Goal: Task Accomplishment & Management: Use online tool/utility

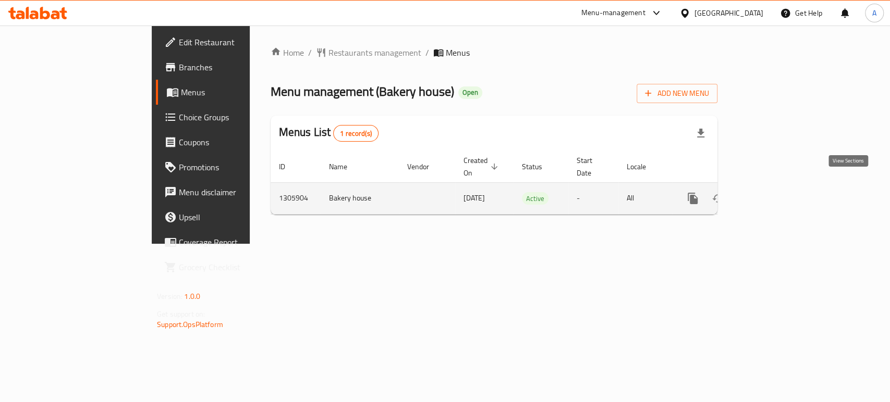
click at [774, 192] on icon "enhanced table" at bounding box center [767, 198] width 13 height 13
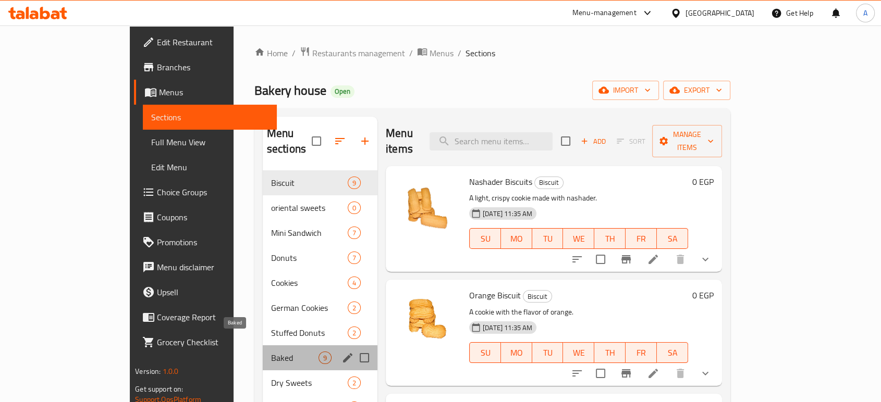
click at [271, 352] on span "Baked" at bounding box center [294, 358] width 47 height 13
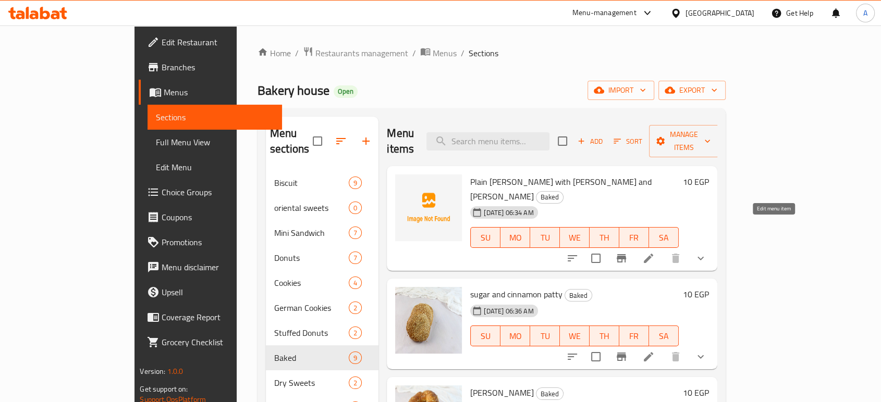
click at [655, 252] on icon at bounding box center [648, 258] width 13 height 13
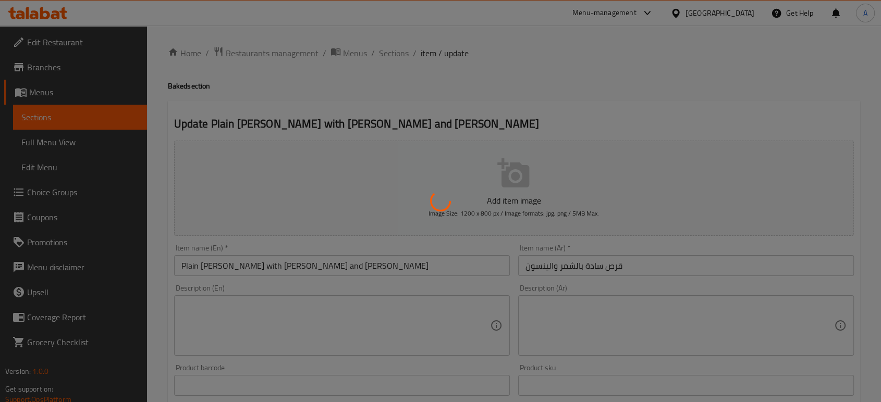
type input "اختيارك من:"
type input "0"
type input "1"
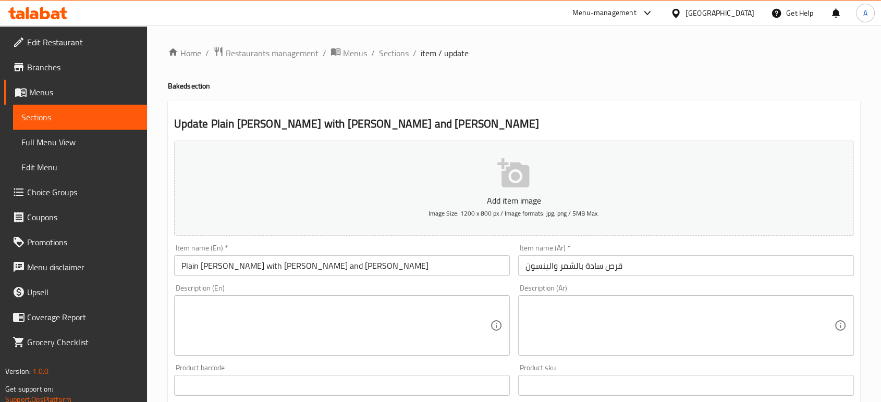
scroll to position [351, 0]
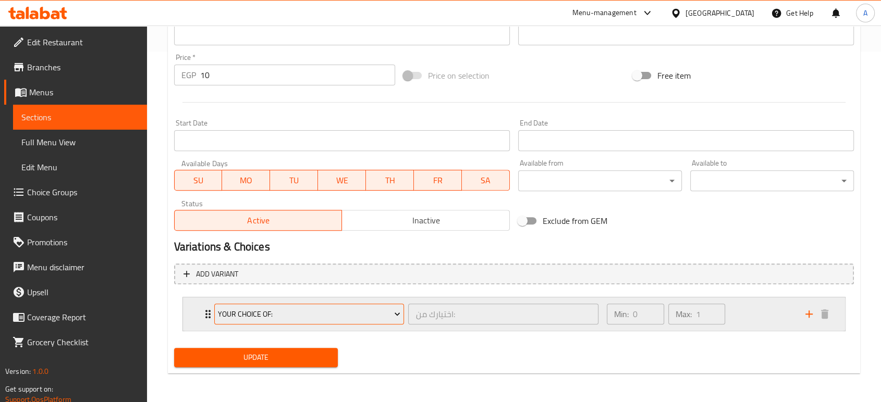
click at [396, 318] on icon "Expand" at bounding box center [397, 314] width 10 height 10
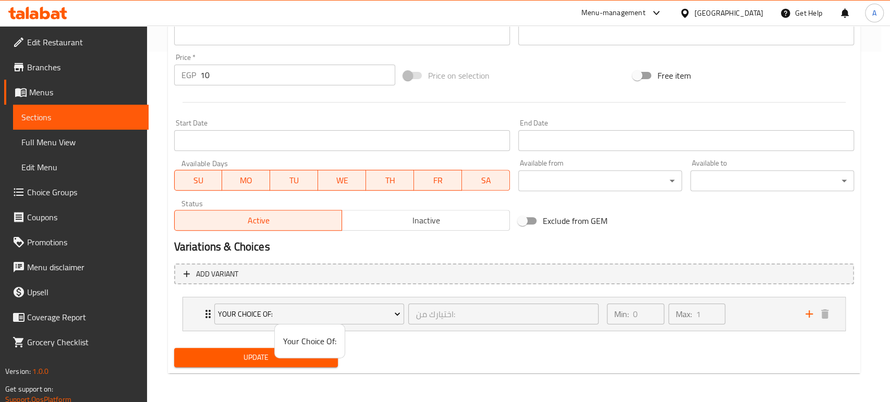
click at [321, 343] on span "Your Choice Of:" at bounding box center [309, 341] width 53 height 13
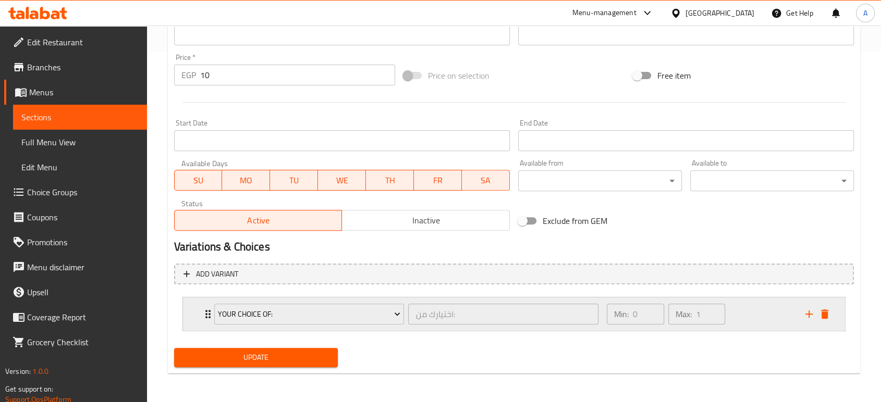
click at [738, 319] on div "Min: 0 ​ Max: 1 ​" at bounding box center [699, 314] width 199 height 33
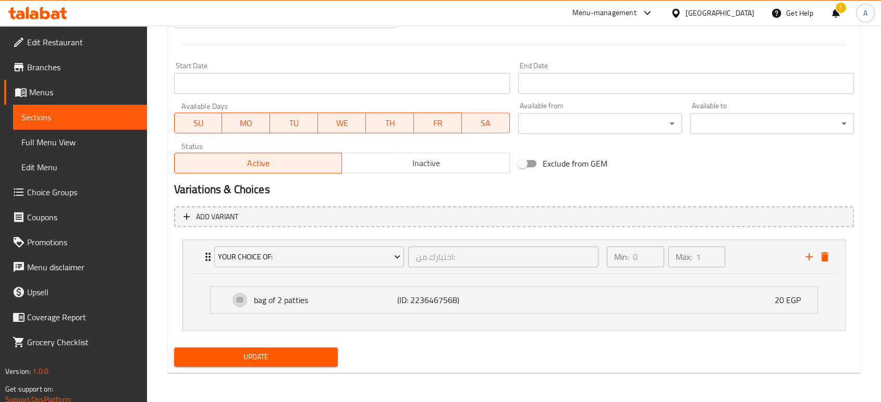
scroll to position [0, 0]
